Goal: Transaction & Acquisition: Download file/media

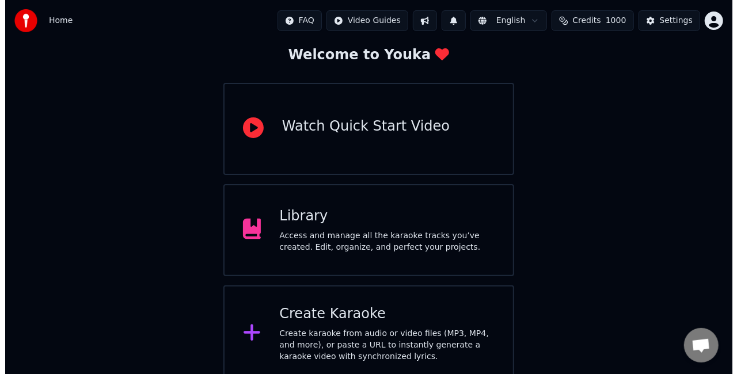
scroll to position [73, 0]
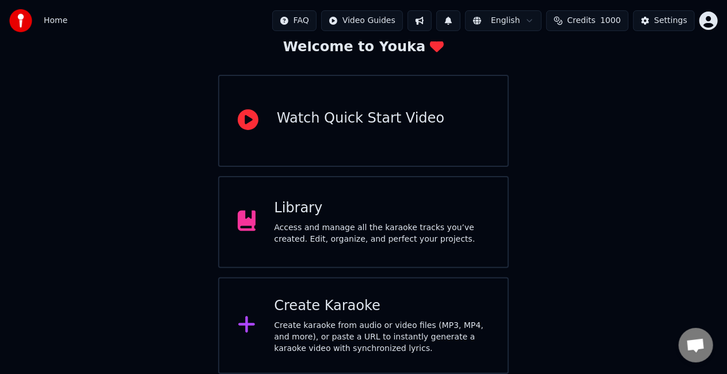
click at [404, 328] on div "Create karaoke from audio or video files (MP3, MP4, and more), or paste a URL t…" at bounding box center [381, 337] width 215 height 35
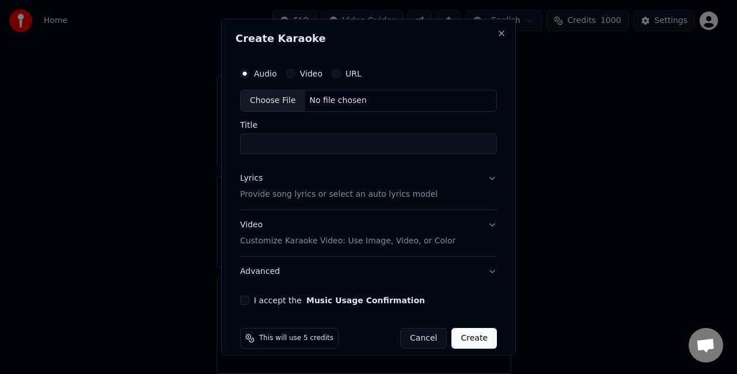
click at [336, 77] on button "URL" at bounding box center [336, 73] width 9 height 9
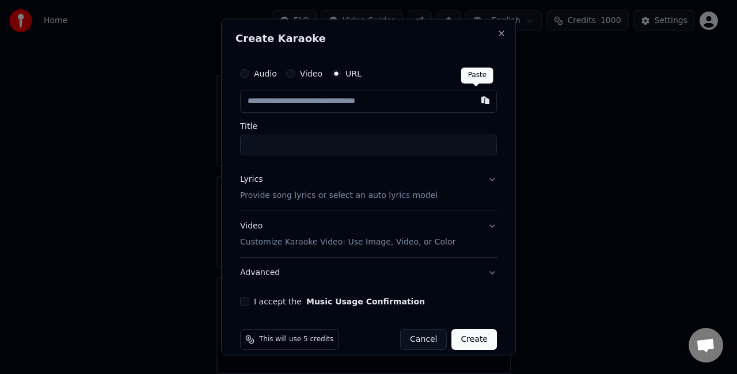
click at [474, 102] on button "button" at bounding box center [485, 100] width 23 height 21
type input "**********"
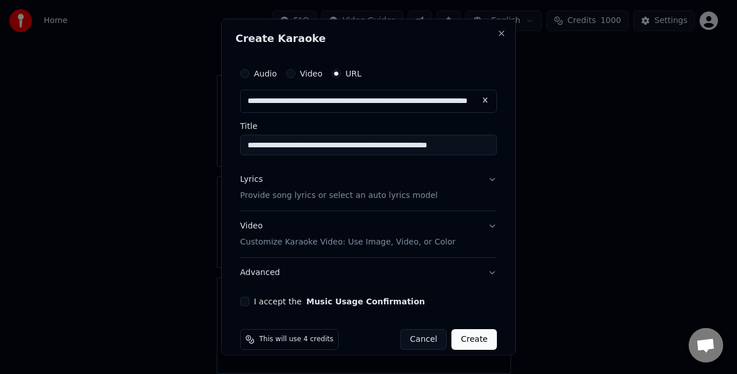
type input "**********"
click at [466, 144] on input "**********" at bounding box center [368, 145] width 257 height 21
click at [306, 200] on p "Provide song lyrics or select an auto lyrics model" at bounding box center [338, 195] width 197 height 12
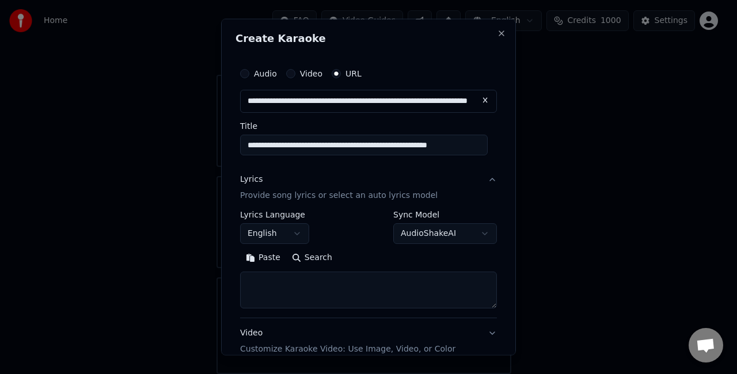
click at [275, 257] on button "Paste" at bounding box center [263, 257] width 46 height 18
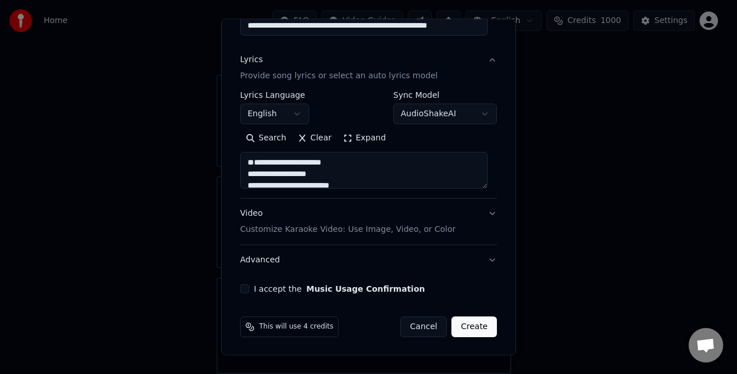
click at [258, 185] on textarea "**********" at bounding box center [364, 170] width 248 height 37
click at [405, 163] on textarea "**********" at bounding box center [364, 170] width 248 height 37
type textarea "**********"
click at [248, 290] on button "I accept the Music Usage Confirmation" at bounding box center [244, 288] width 9 height 9
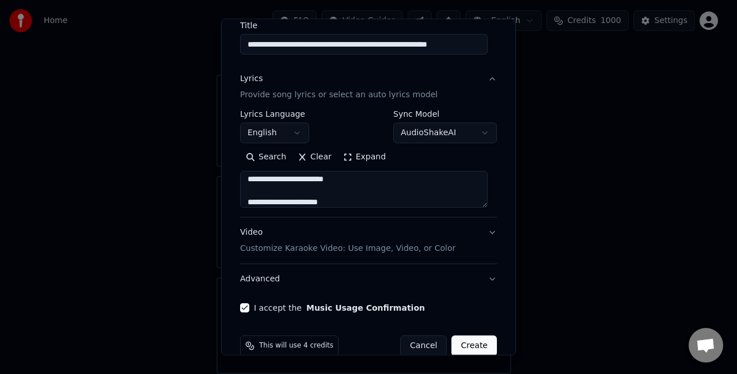
scroll to position [119, 0]
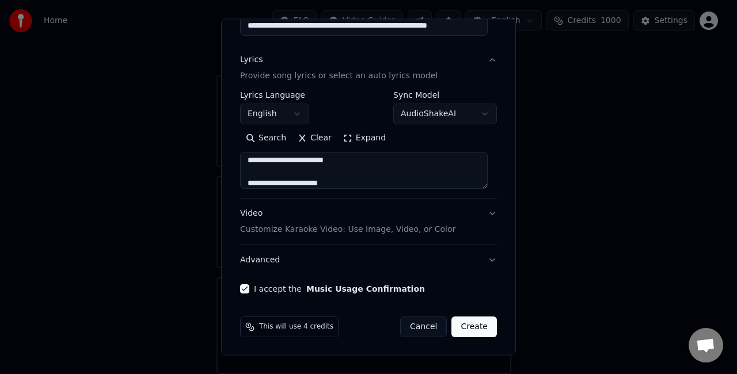
click at [465, 321] on button "Create" at bounding box center [473, 327] width 45 height 21
select select "**"
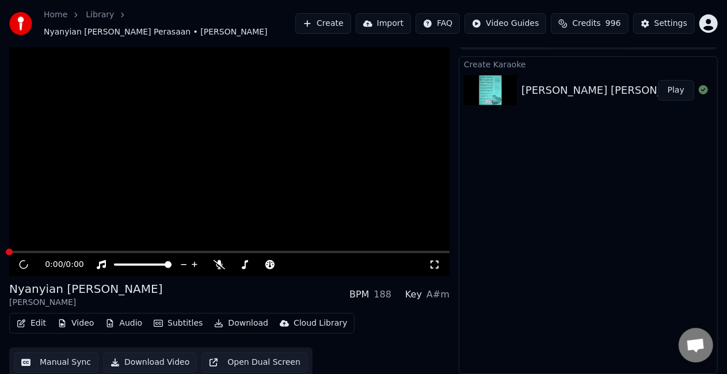
scroll to position [13, 0]
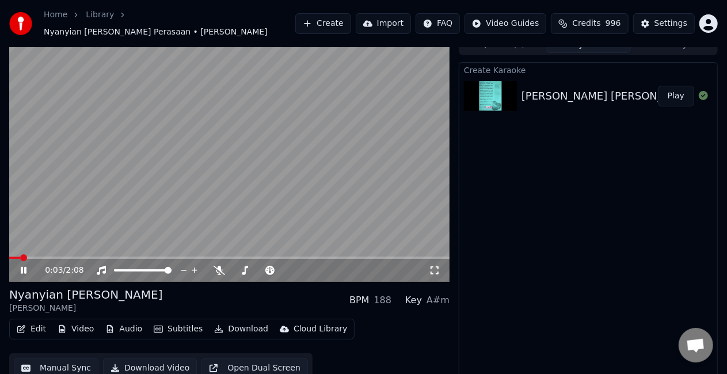
click at [258, 119] on video at bounding box center [229, 159] width 440 height 248
click at [85, 326] on button "Video" at bounding box center [75, 329] width 45 height 16
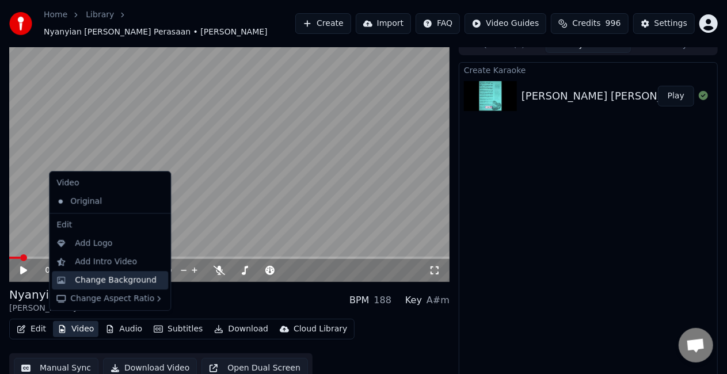
click at [122, 281] on div "Change Background" at bounding box center [116, 281] width 82 height 12
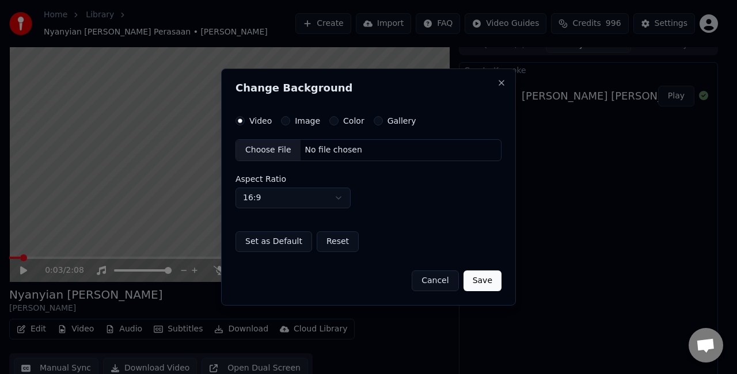
click at [286, 122] on button "Image" at bounding box center [285, 120] width 9 height 9
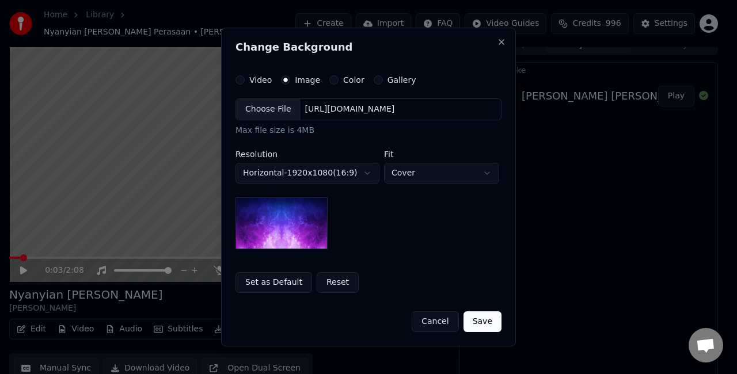
click at [251, 110] on div "Choose File" at bounding box center [268, 109] width 64 height 21
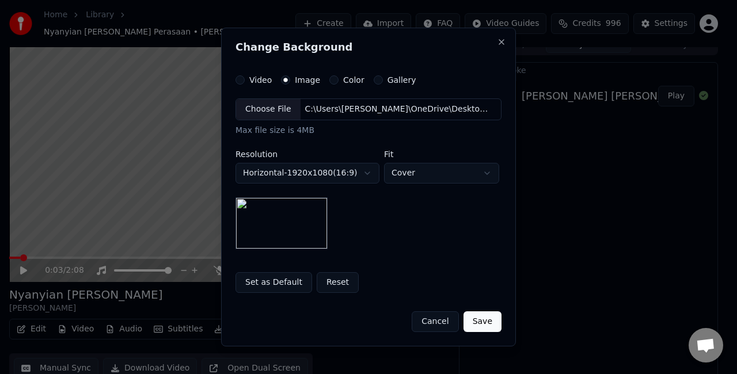
click at [275, 108] on div "Choose File" at bounding box center [268, 109] width 64 height 21
click at [481, 320] on button "Save" at bounding box center [482, 321] width 38 height 21
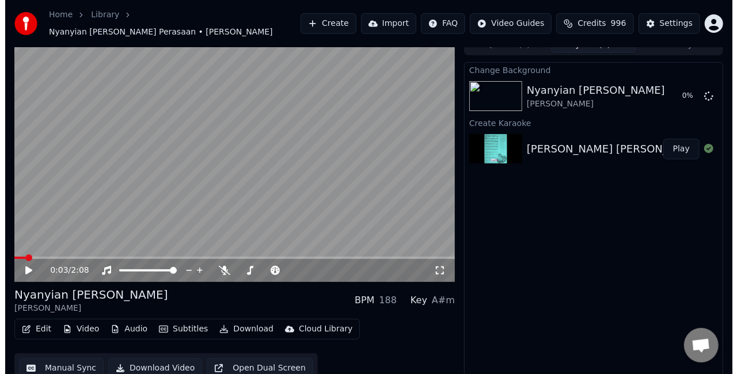
scroll to position [0, 0]
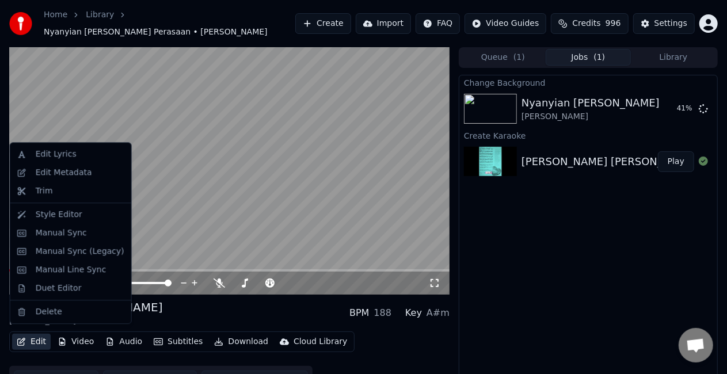
click at [39, 339] on button "Edit" at bounding box center [31, 342] width 39 height 16
click at [62, 175] on div "Edit Metadata" at bounding box center [64, 173] width 56 height 12
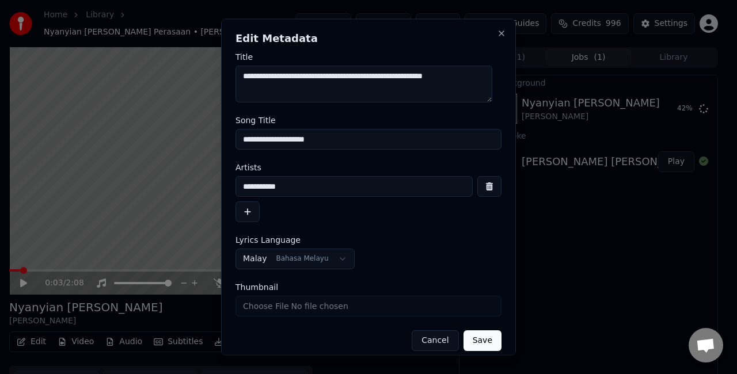
click at [362, 135] on input "**********" at bounding box center [368, 139] width 266 height 21
type input "**********"
click at [465, 333] on button "Save" at bounding box center [482, 340] width 38 height 21
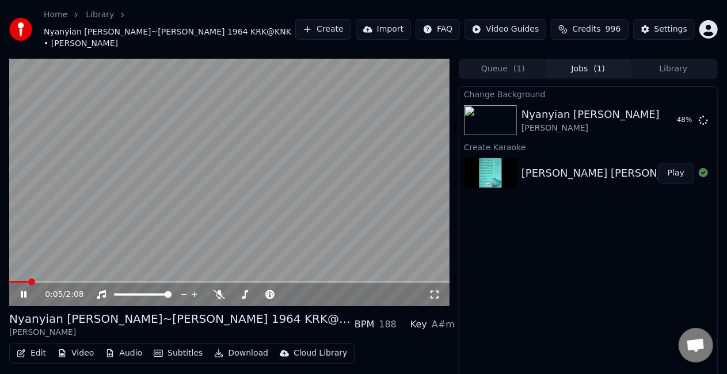
click at [379, 92] on video at bounding box center [229, 183] width 440 height 248
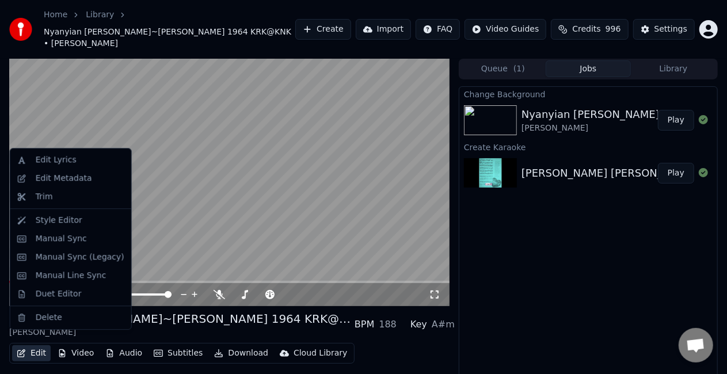
click at [44, 345] on button "Edit" at bounding box center [31, 353] width 39 height 16
click at [87, 276] on div "Manual Line Sync" at bounding box center [71, 276] width 71 height 12
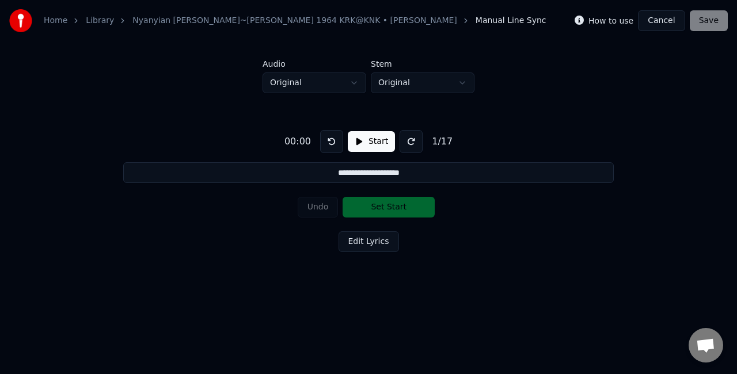
click at [668, 22] on button "Cancel" at bounding box center [661, 20] width 47 height 21
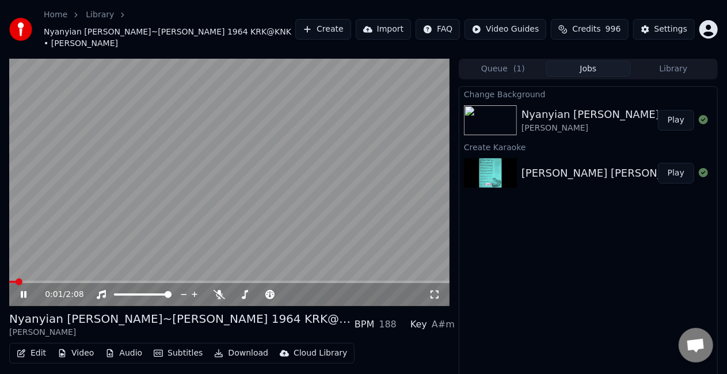
click at [23, 290] on icon at bounding box center [31, 294] width 26 height 9
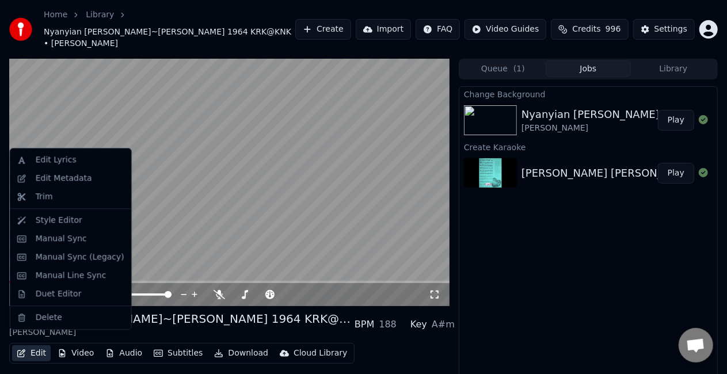
click at [38, 345] on button "Edit" at bounding box center [31, 353] width 39 height 16
click at [96, 221] on div "Style Editor" at bounding box center [80, 221] width 89 height 12
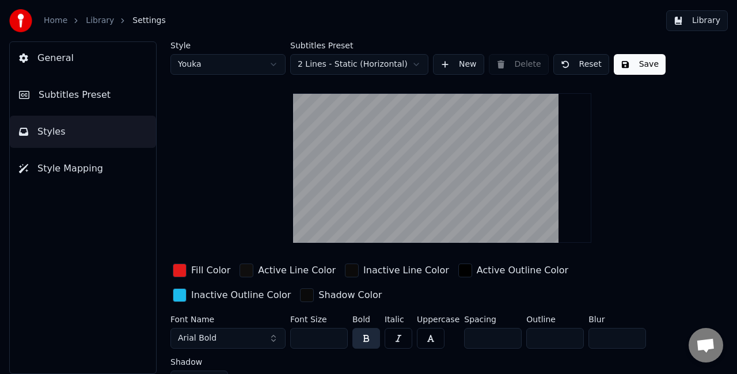
click at [181, 271] on div "button" at bounding box center [180, 271] width 14 height 14
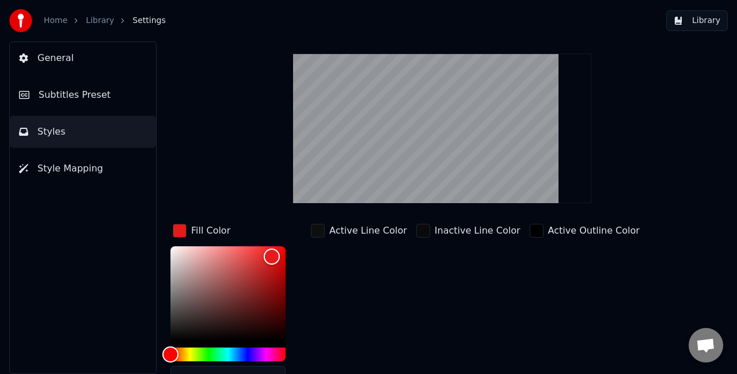
scroll to position [58, 0]
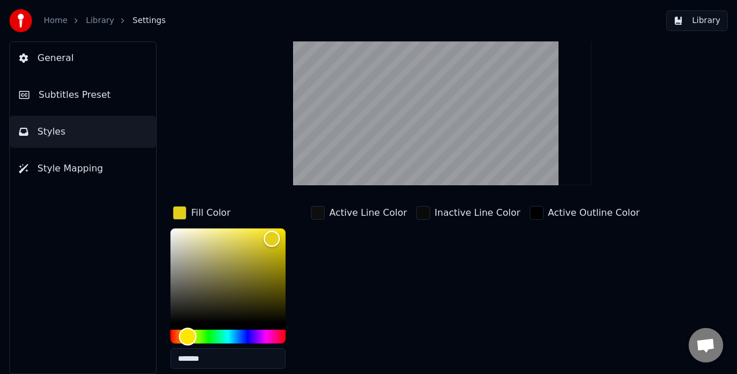
click at [188, 337] on div "Hue" at bounding box center [227, 337] width 115 height 14
type input "*******"
click at [274, 233] on div "Color" at bounding box center [274, 234] width 18 height 18
click at [390, 306] on div "Active Line Color" at bounding box center [359, 291] width 101 height 174
click at [324, 213] on div "button" at bounding box center [318, 213] width 14 height 14
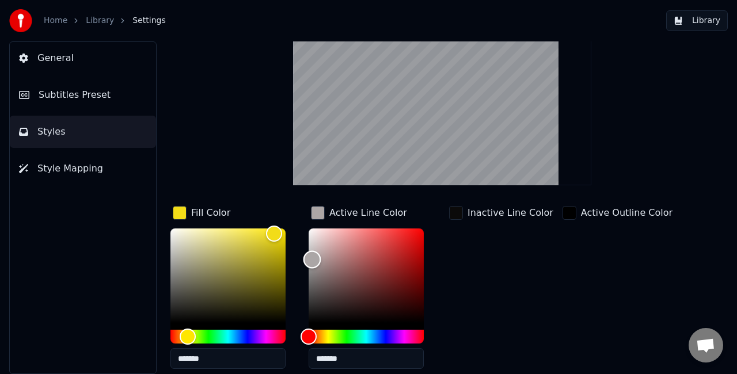
click at [312, 258] on div "Color" at bounding box center [366, 276] width 115 height 94
click at [314, 235] on div "Color" at bounding box center [366, 276] width 115 height 94
click at [317, 228] on div "Color" at bounding box center [317, 229] width 18 height 18
type input "*******"
click at [314, 227] on div "Color" at bounding box center [314, 229] width 18 height 18
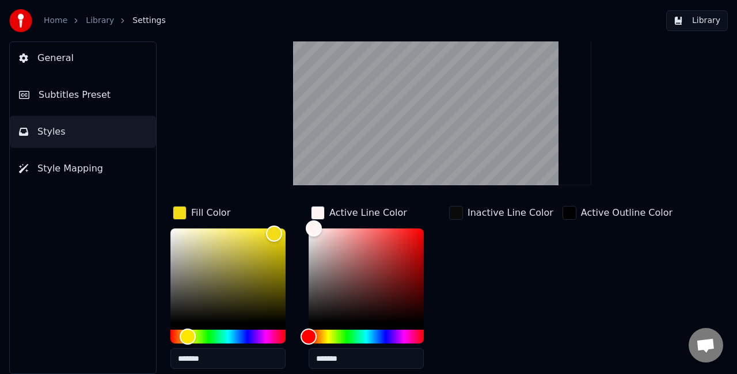
click at [508, 293] on div "Inactive Line Color" at bounding box center [501, 291] width 109 height 174
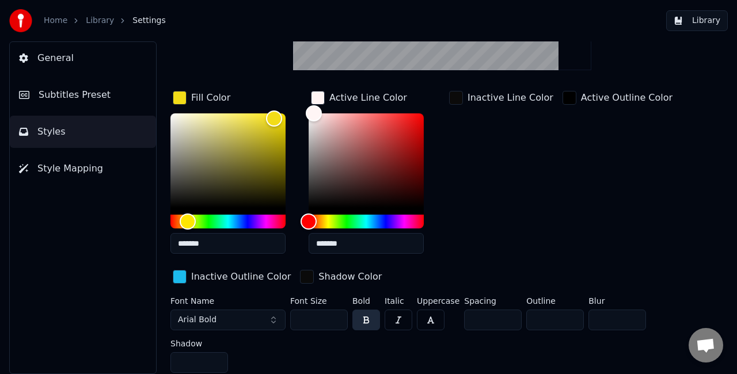
scroll to position [174, 0]
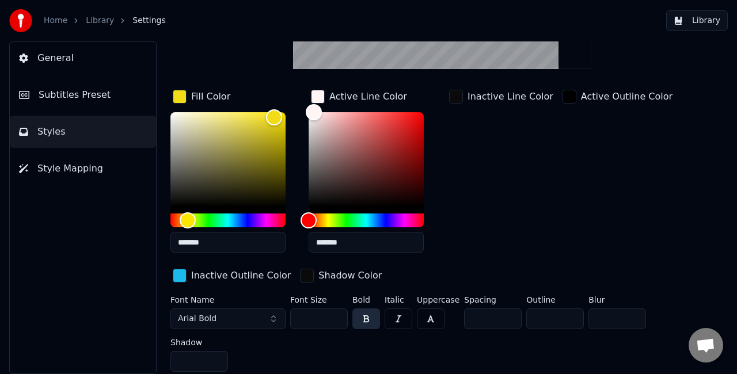
click at [185, 275] on div "button" at bounding box center [180, 276] width 14 height 14
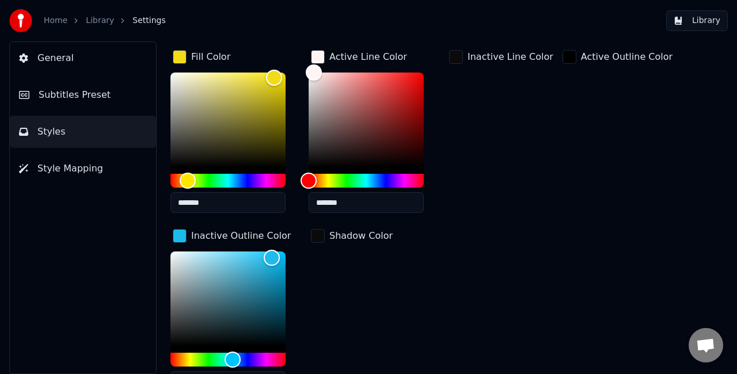
scroll to position [231, 0]
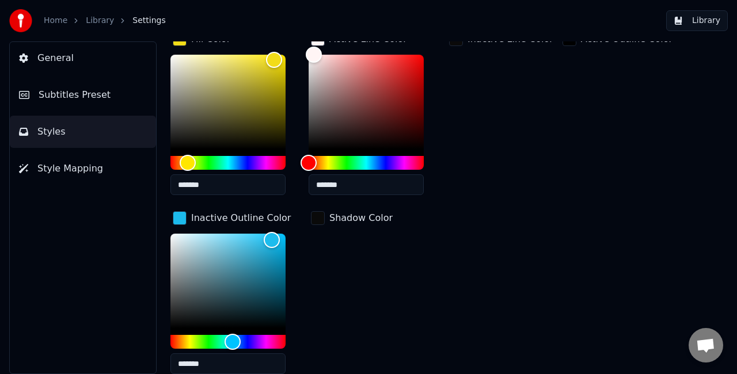
click at [175, 326] on div at bounding box center [227, 284] width 115 height 101
type input "*******"
click at [176, 320] on div "Color" at bounding box center [227, 281] width 115 height 94
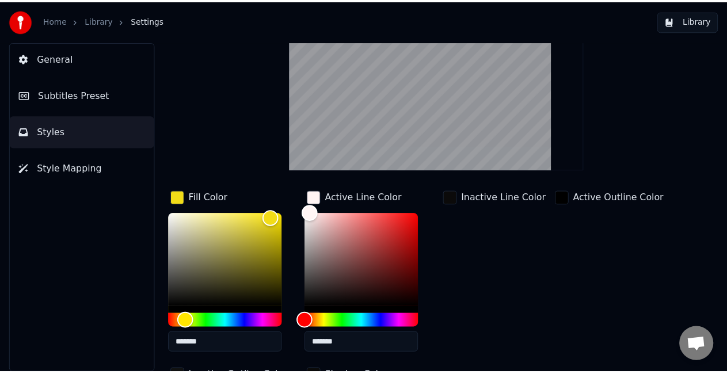
scroll to position [59, 0]
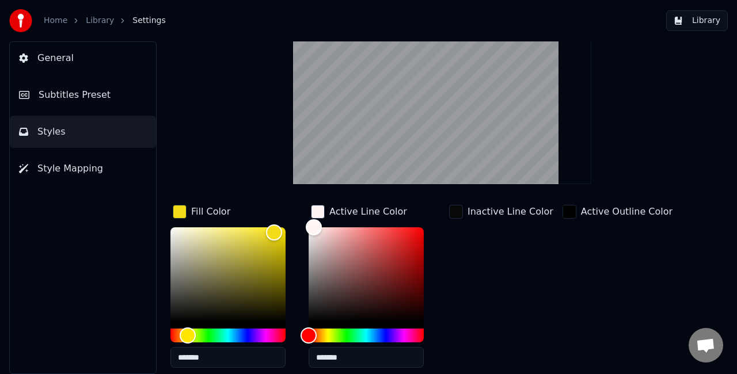
click at [702, 22] on button "Library" at bounding box center [697, 20] width 62 height 21
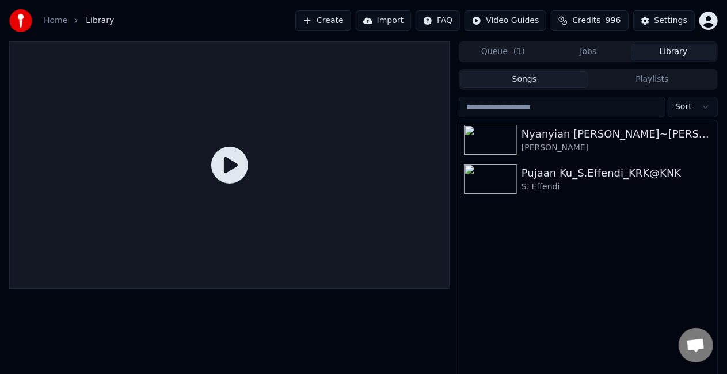
click at [591, 52] on button "Jobs" at bounding box center [588, 52] width 85 height 17
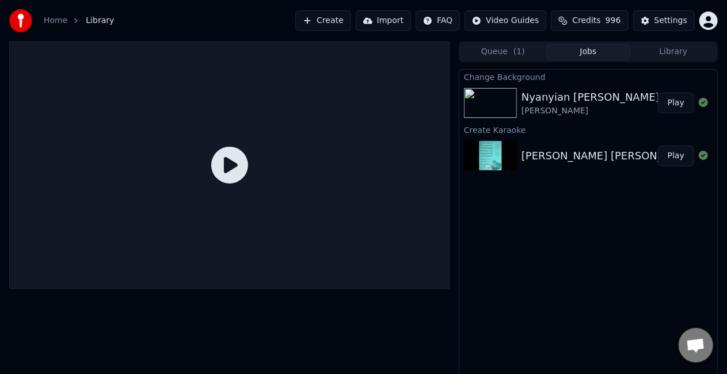
click at [674, 88] on div "Nyanyian [PERSON_NAME] Perasaan [PERSON_NAME] Play" at bounding box center [588, 102] width 258 height 39
click at [672, 98] on button "Play" at bounding box center [676, 103] width 36 height 21
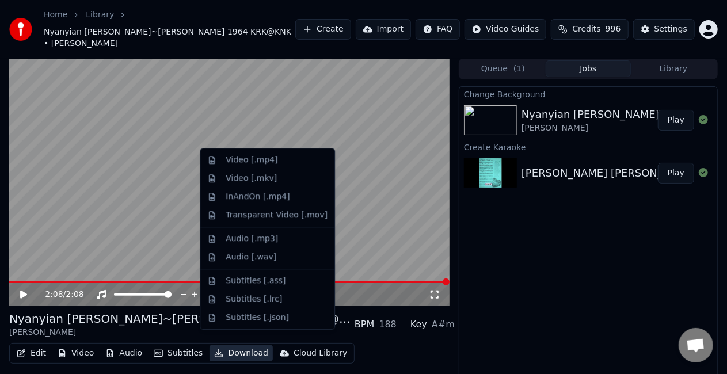
click at [231, 345] on button "Download" at bounding box center [241, 353] width 63 height 16
click at [245, 159] on div "Video [.mp4]" at bounding box center [252, 160] width 52 height 12
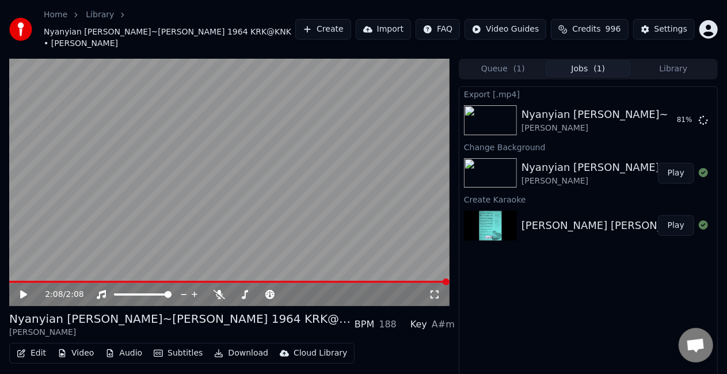
click at [569, 264] on div "Export [.mp4] Nyanyian [PERSON_NAME]~[PERSON_NAME] 1964 KRK@KNK [PERSON_NAME] 8…" at bounding box center [588, 245] width 259 height 318
click at [672, 110] on button "Show" at bounding box center [673, 120] width 41 height 21
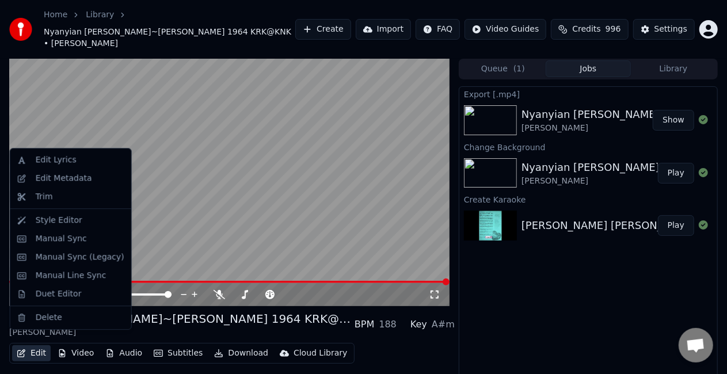
click at [41, 345] on button "Edit" at bounding box center [31, 353] width 39 height 16
click at [58, 317] on div "Delete" at bounding box center [49, 318] width 26 height 12
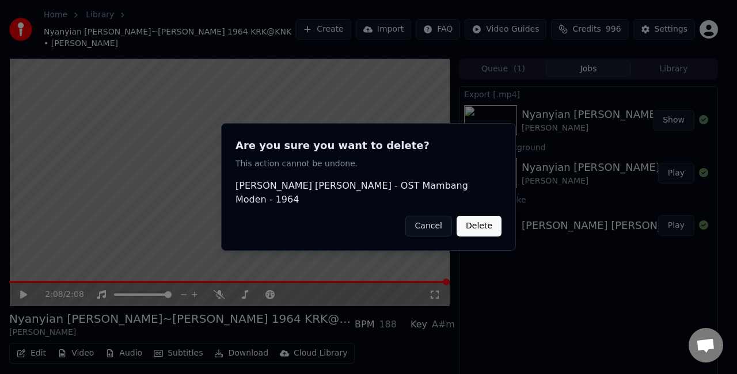
click at [499, 229] on button "Delete" at bounding box center [479, 226] width 45 height 21
